Goal: Task Accomplishment & Management: Manage account settings

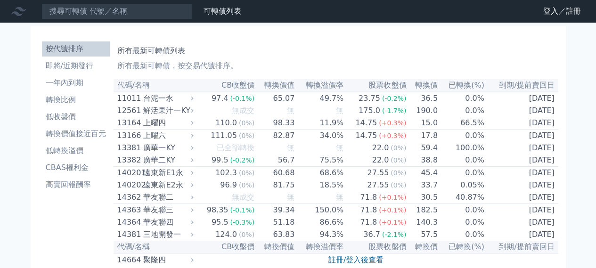
click at [549, 13] on link "登入／註冊" at bounding box center [562, 11] width 53 height 15
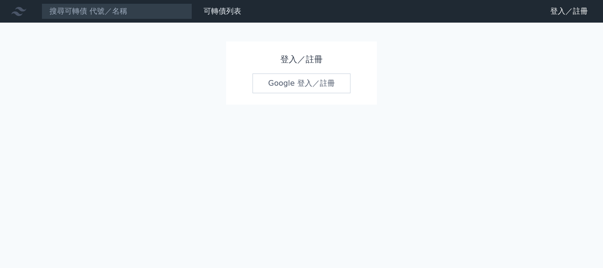
click at [320, 78] on link "Google 登入／註冊" at bounding box center [302, 84] width 98 height 20
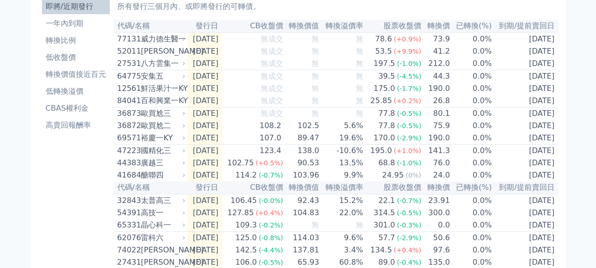
scroll to position [9, 0]
